Goal: Transaction & Acquisition: Obtain resource

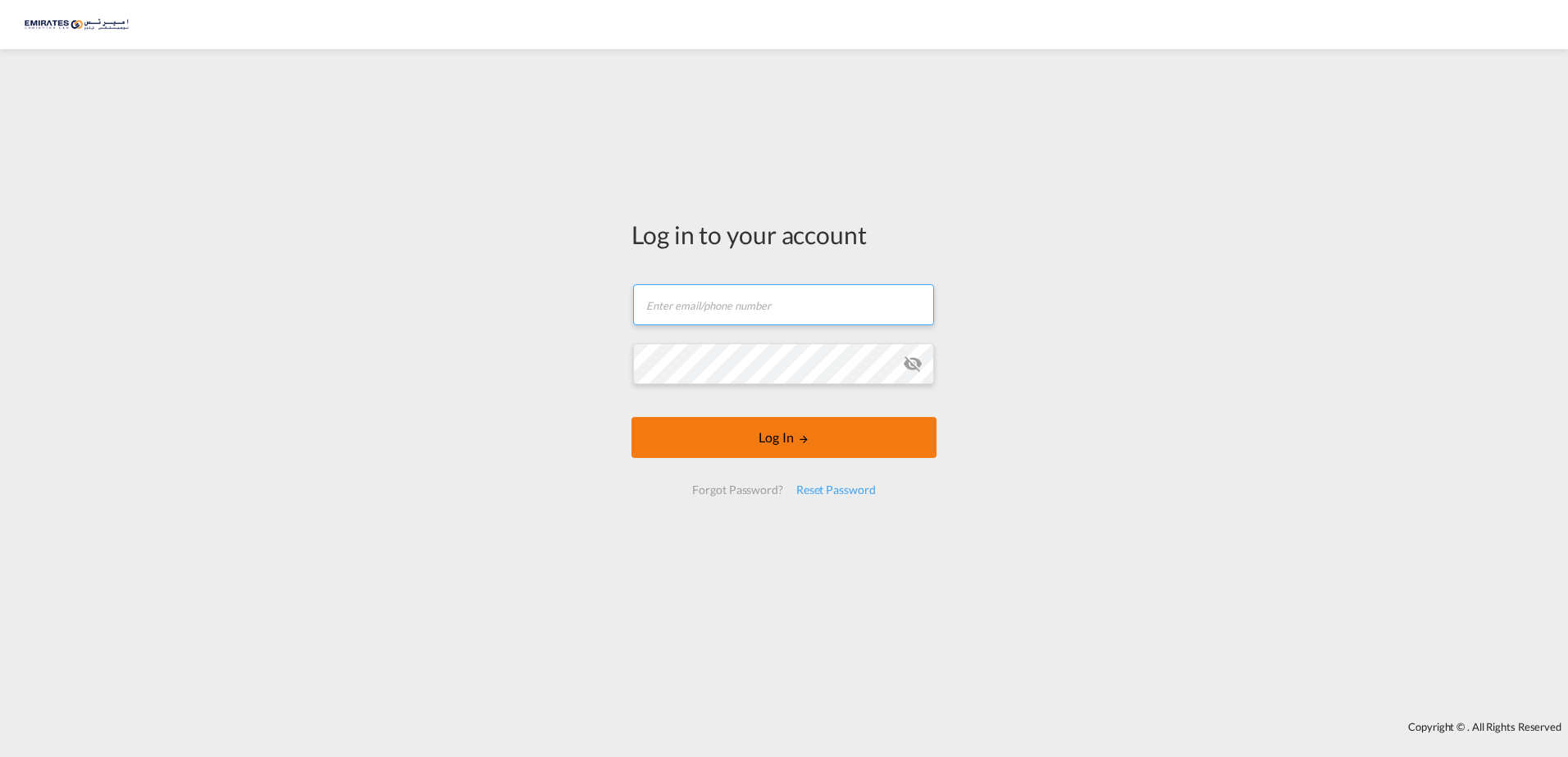
type input "[EMAIL_ADDRESS][DOMAIN_NAME]"
click at [800, 448] on button "Log In" at bounding box center [784, 437] width 305 height 41
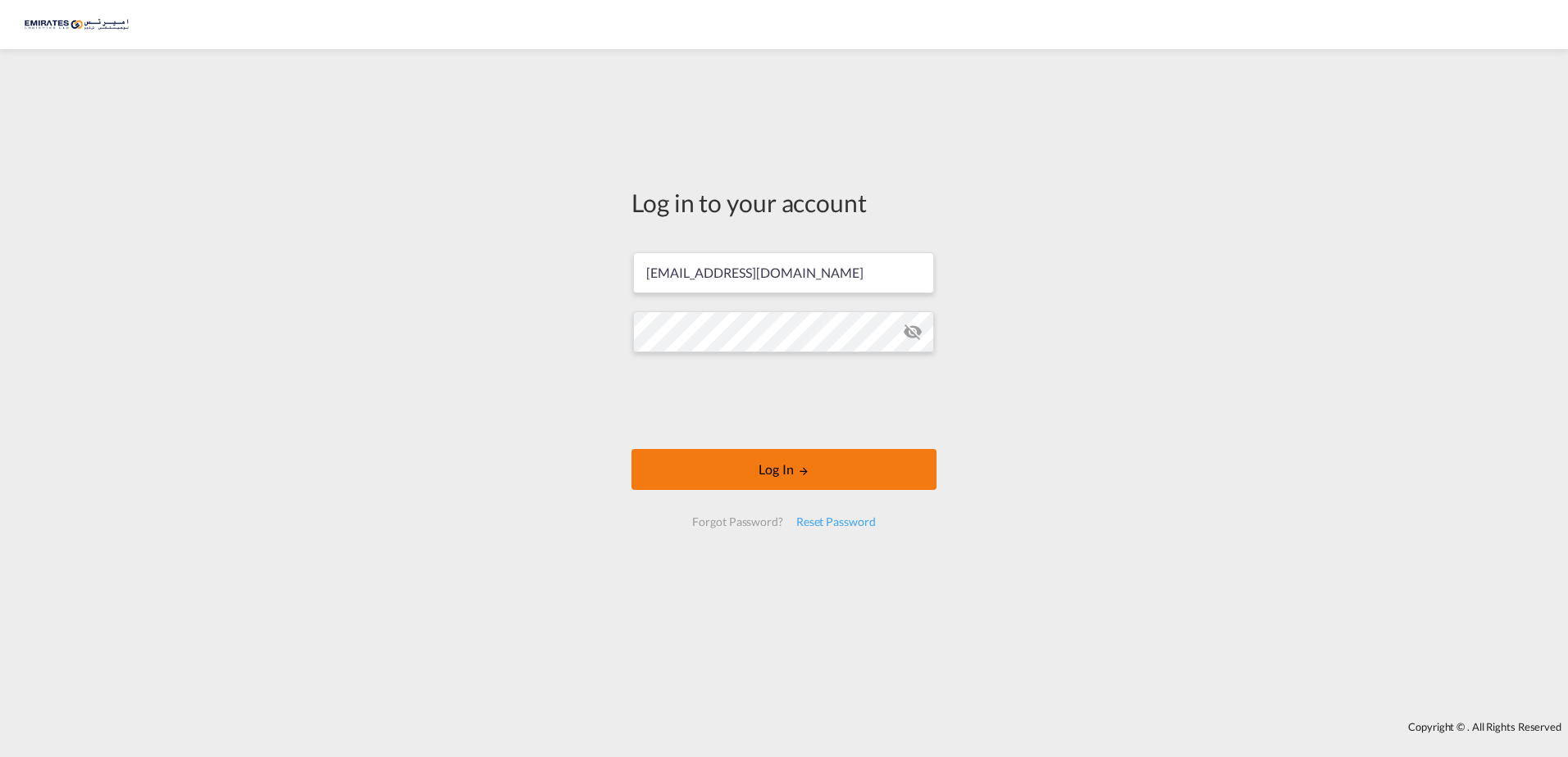
click at [810, 471] on button "Log In" at bounding box center [784, 469] width 305 height 41
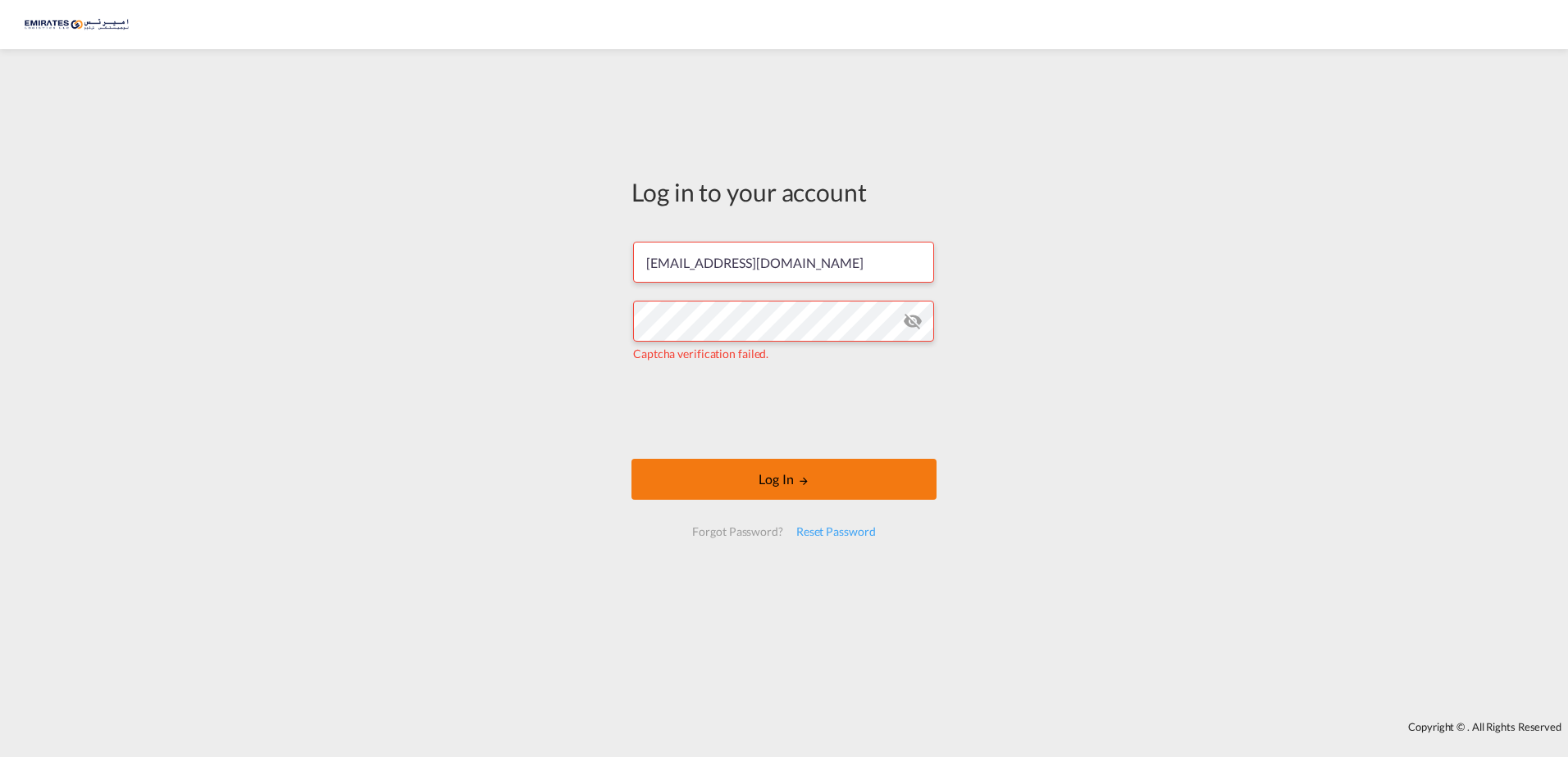
click at [811, 483] on button "Log In" at bounding box center [784, 479] width 305 height 41
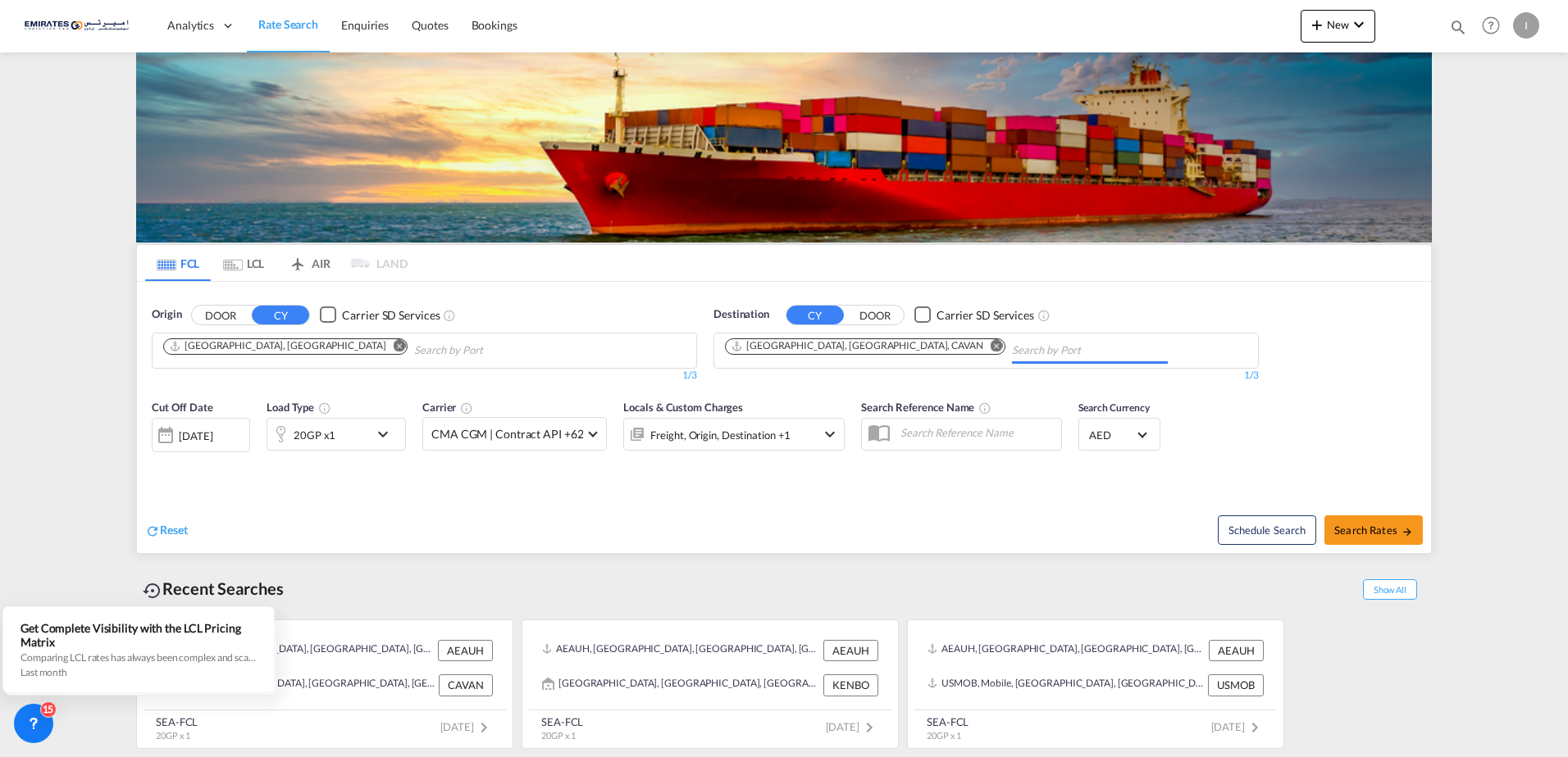
click at [1011, 337] on input "Chips input." at bounding box center [1089, 350] width 156 height 26
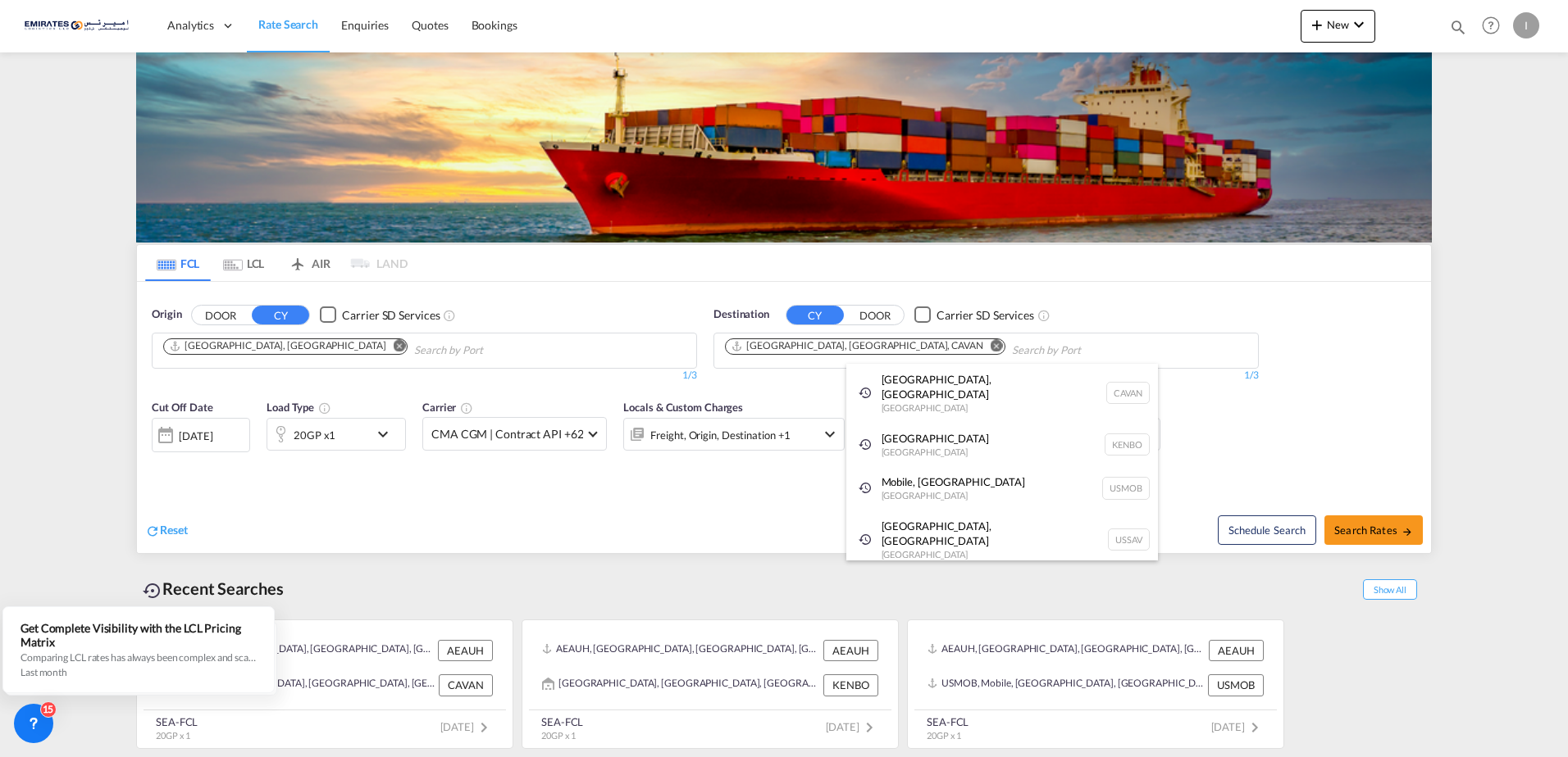
drag, startPoint x: 321, startPoint y: 337, endPoint x: 301, endPoint y: 356, distance: 27.6
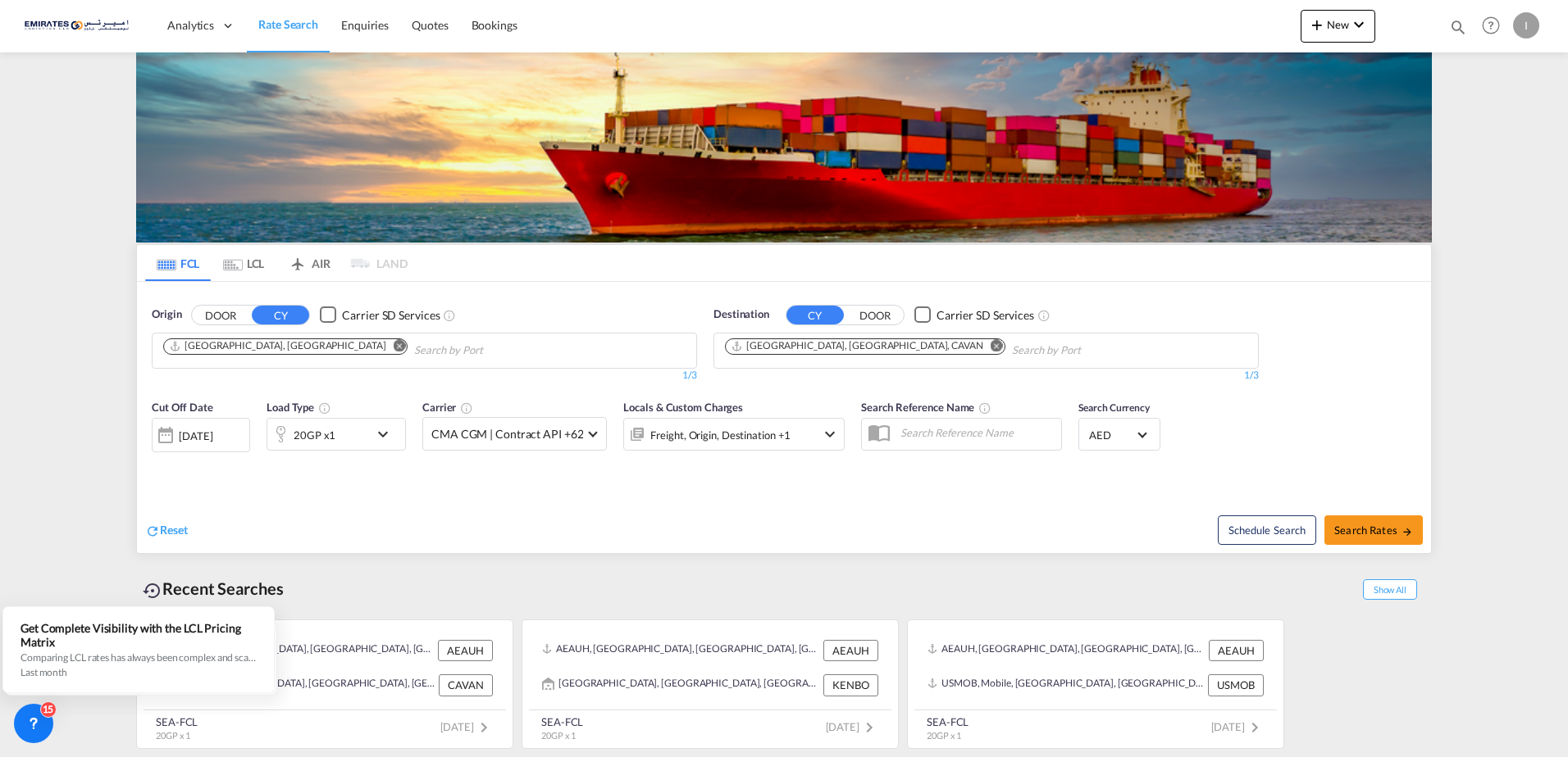
click at [316, 346] on body "Analytics Dashboard Rate Search Enquiries Quotes Bookings" at bounding box center [784, 378] width 1568 height 757
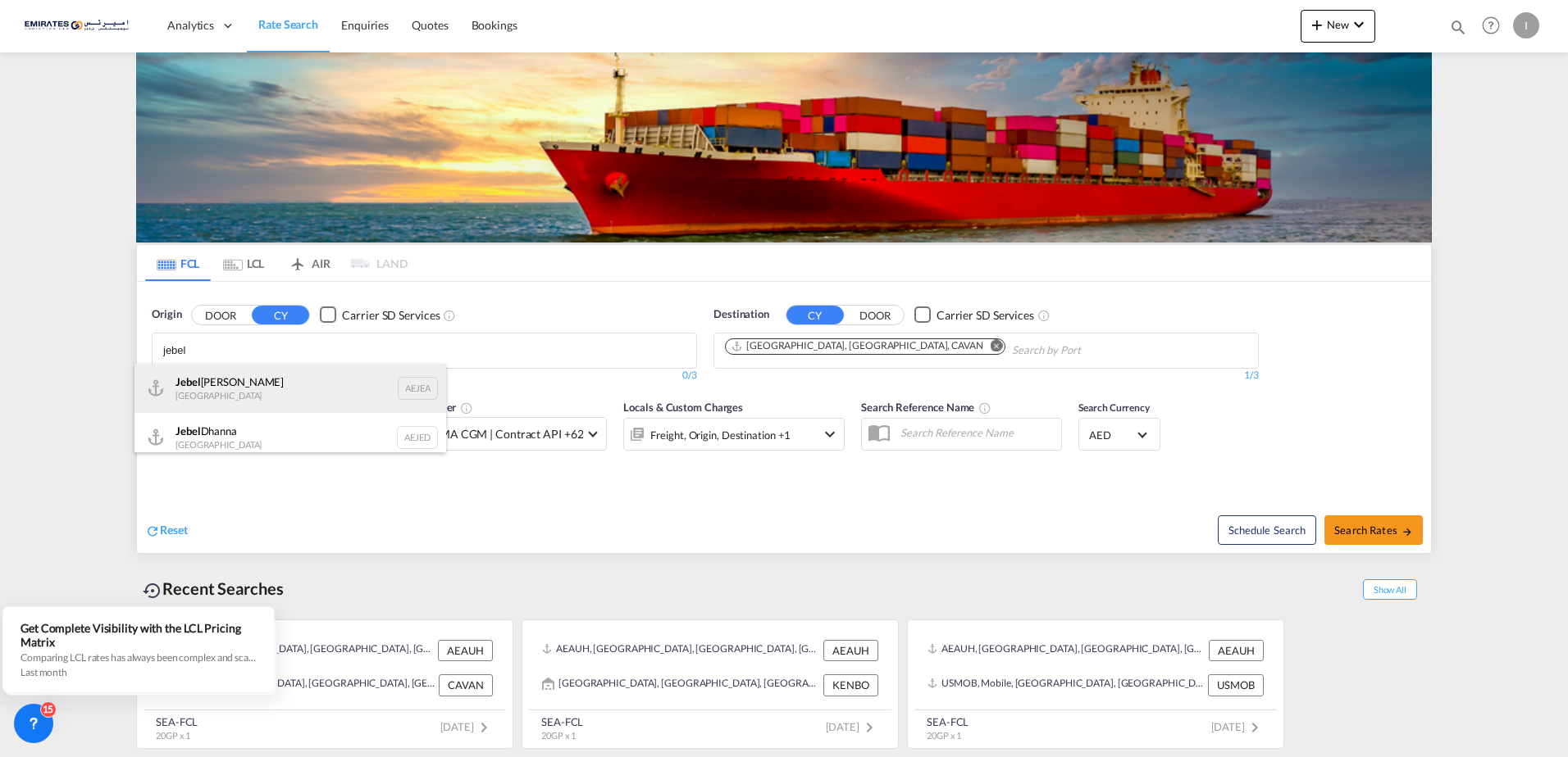
type input "jebel"
click at [277, 385] on div "[GEOGRAPHIC_DATA] AEJEA" at bounding box center [290, 388] width 312 height 49
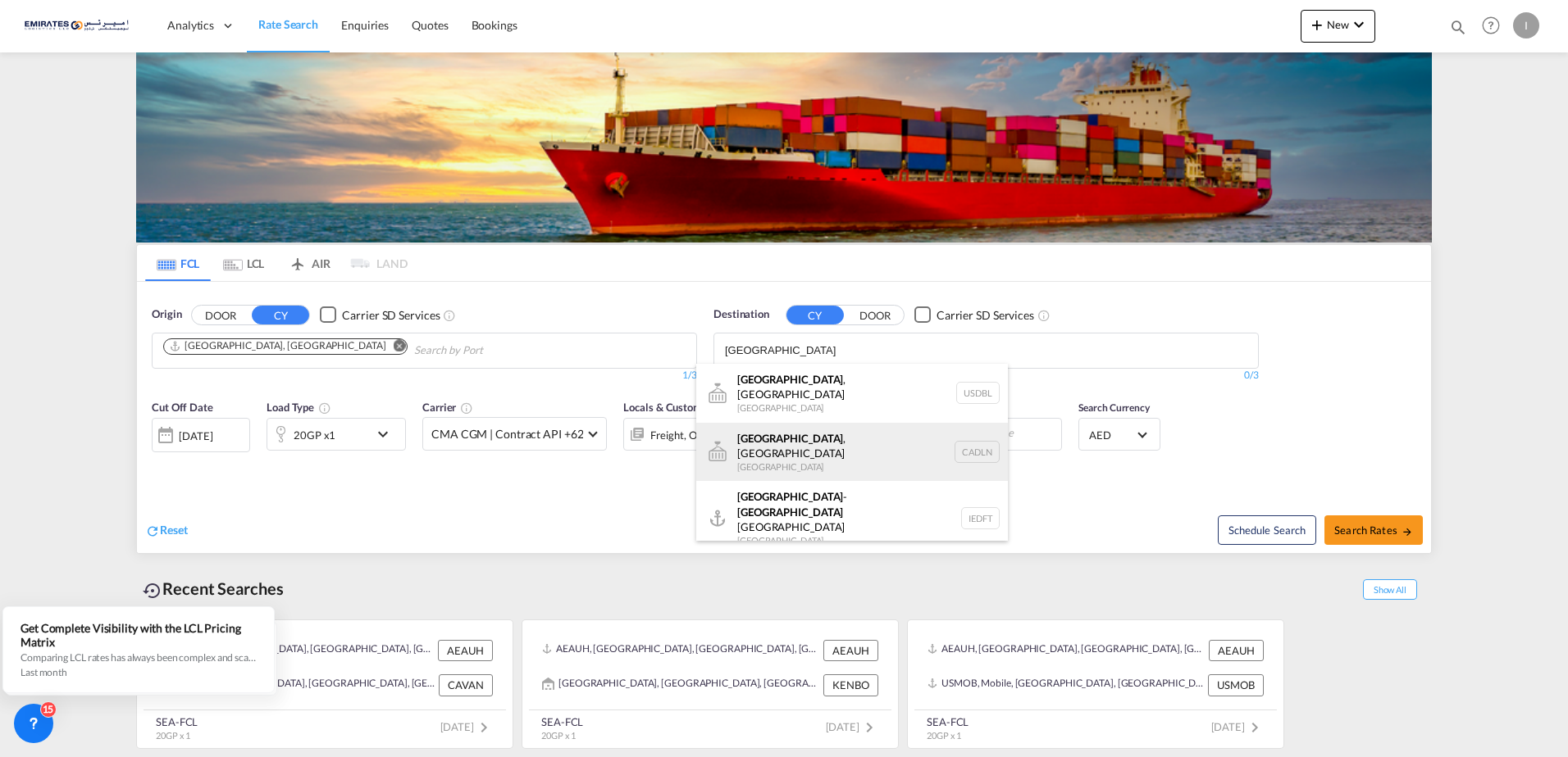
scroll to position [20, 0]
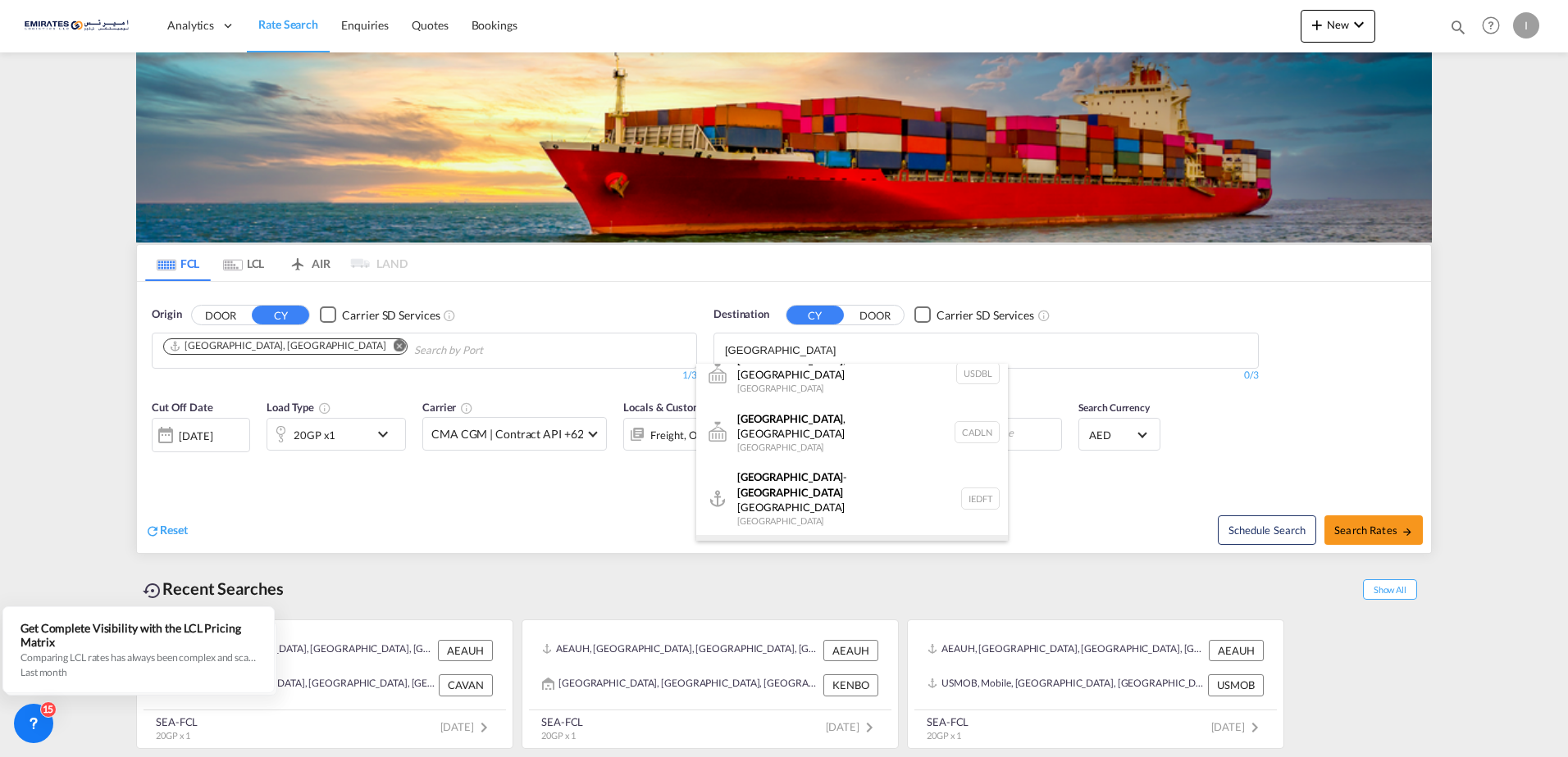
type input "[GEOGRAPHIC_DATA]"
click at [777, 535] on div "[GEOGRAPHIC_DATA] [GEOGRAPHIC_DATA] IEDUB" at bounding box center [852, 560] width 312 height 49
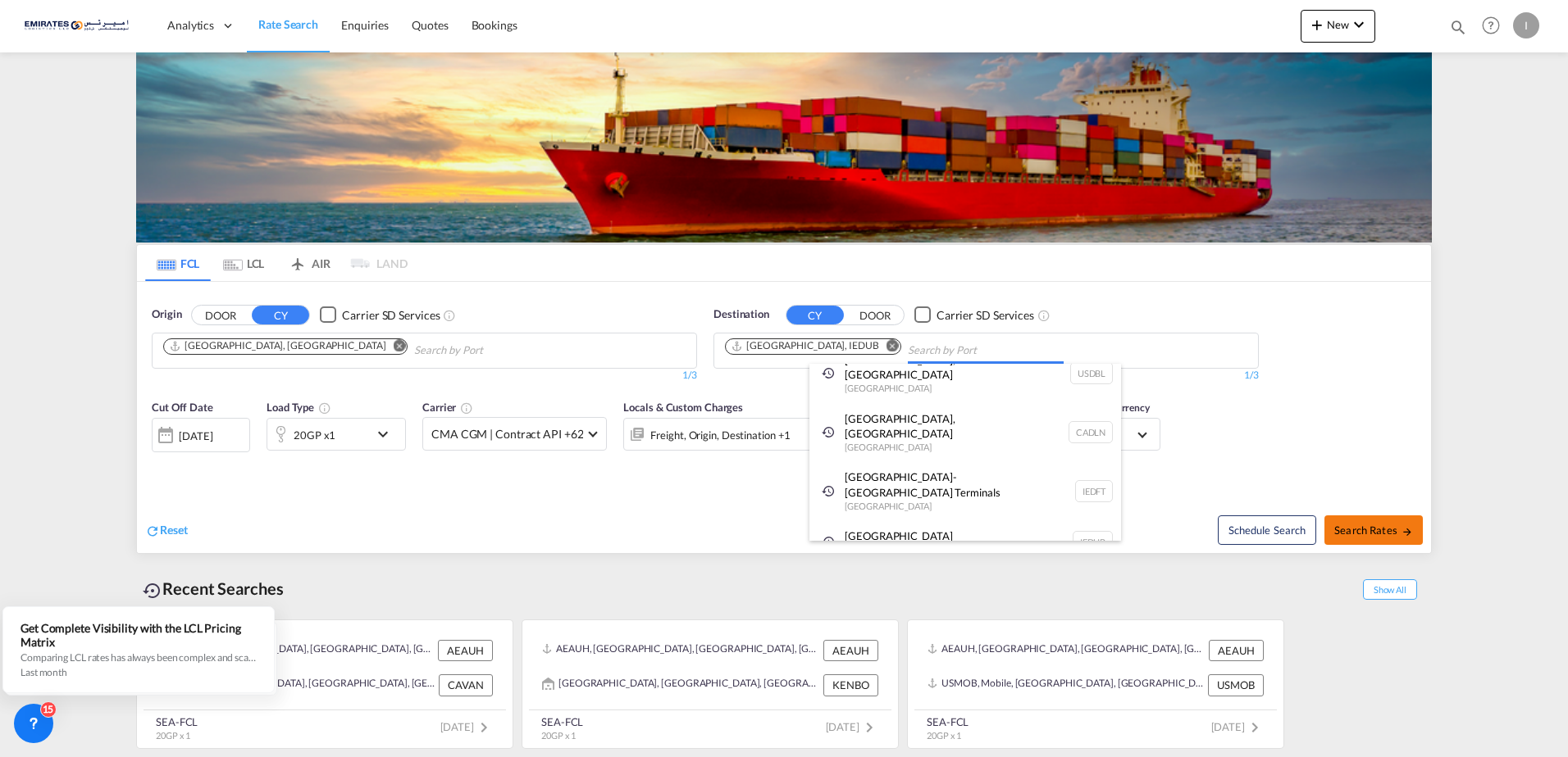
scroll to position [0, 0]
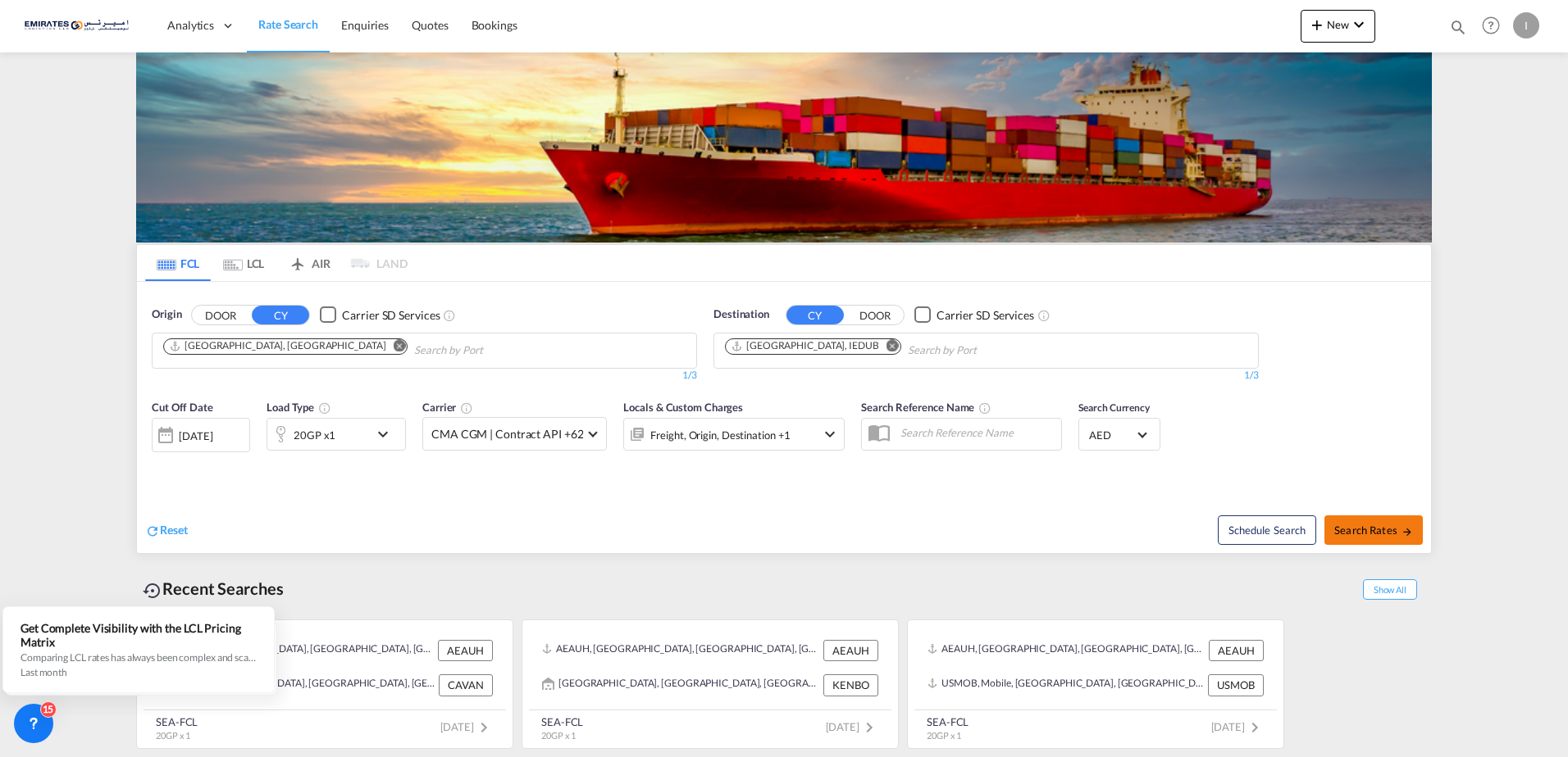
click at [1389, 530] on span "Search Rates" at bounding box center [1373, 530] width 78 height 13
type input "AEJEA to IEDUB / [DATE]"
